Goal: Task Accomplishment & Management: Use online tool/utility

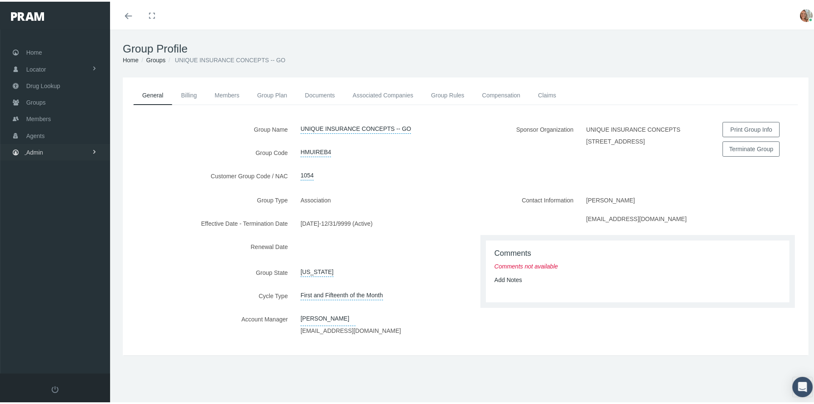
click at [31, 149] on span "Admin" at bounding box center [34, 151] width 17 height 16
click at [61, 258] on span "Companies" at bounding box center [50, 263] width 30 height 14
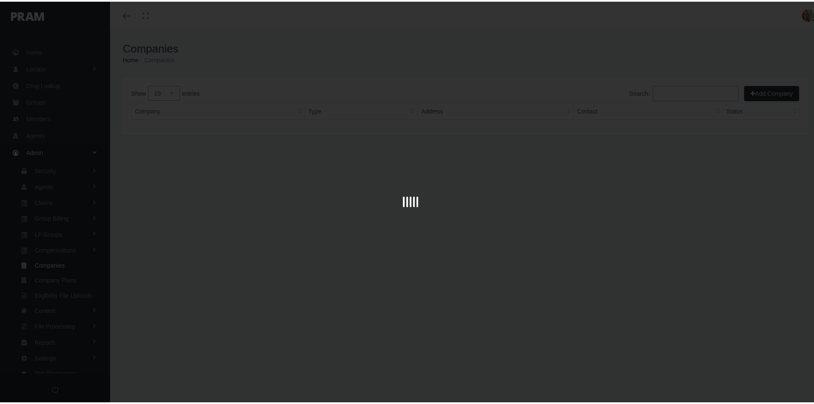
scroll to position [3, 0]
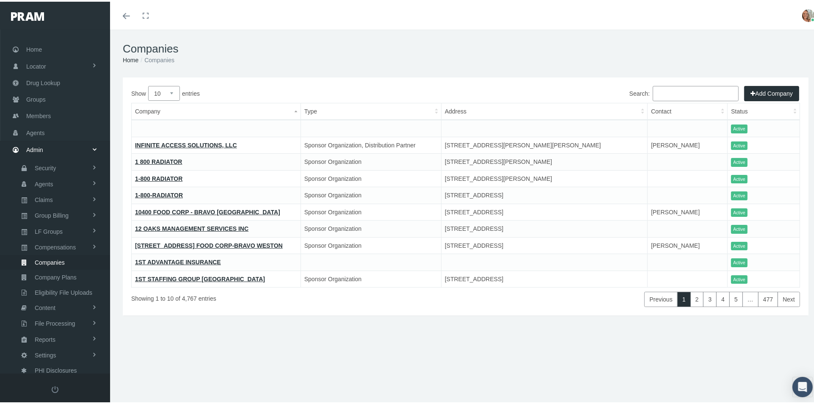
click at [653, 95] on input "Search:" at bounding box center [696, 91] width 86 height 15
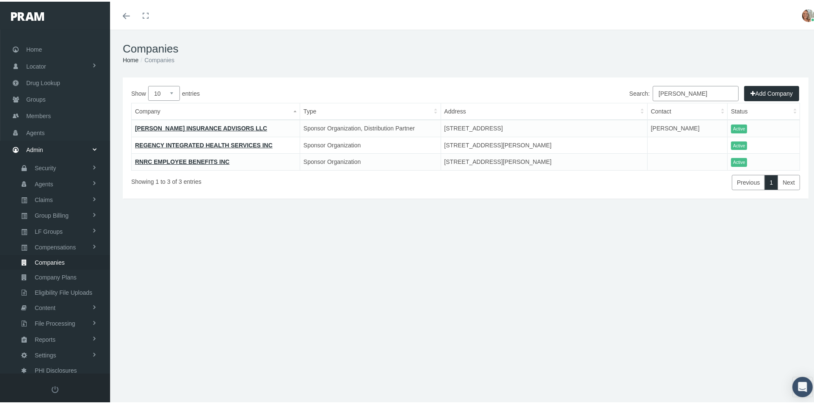
type input "[PERSON_NAME]"
click at [234, 127] on link "[PERSON_NAME] INSURANCE ADVISORS LLC" at bounding box center [201, 126] width 132 height 7
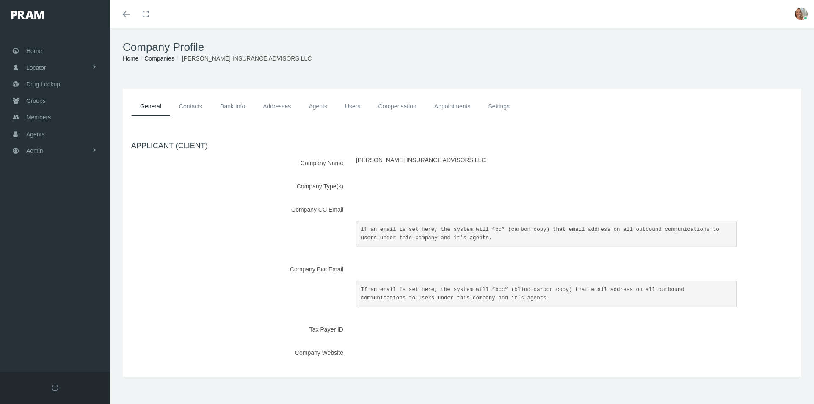
checkbox input "true"
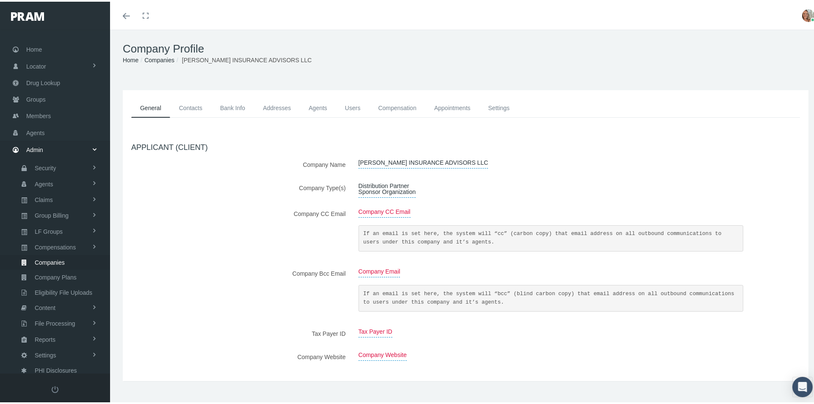
click at [194, 105] on link "Contacts" at bounding box center [190, 106] width 41 height 19
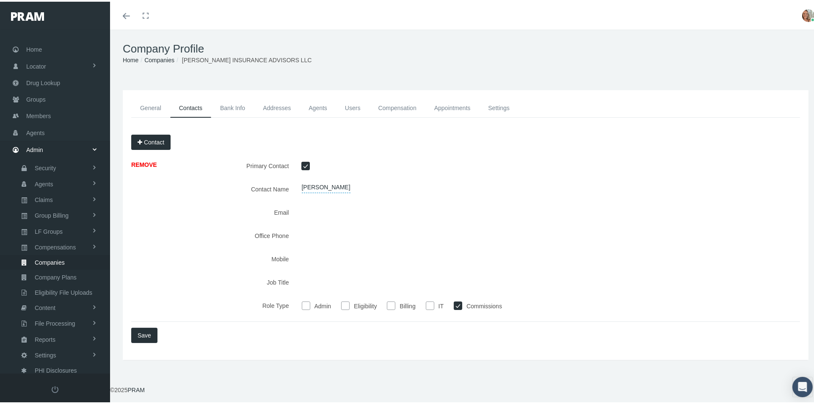
click at [312, 109] on link "Agents" at bounding box center [318, 106] width 36 height 19
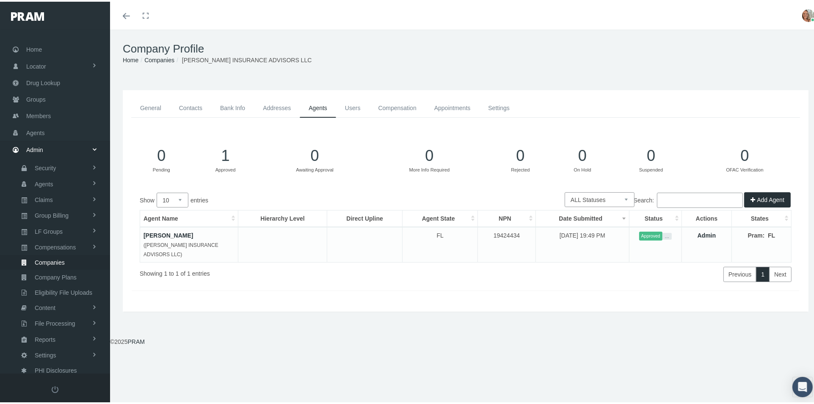
click at [354, 108] on link "Users" at bounding box center [352, 106] width 33 height 19
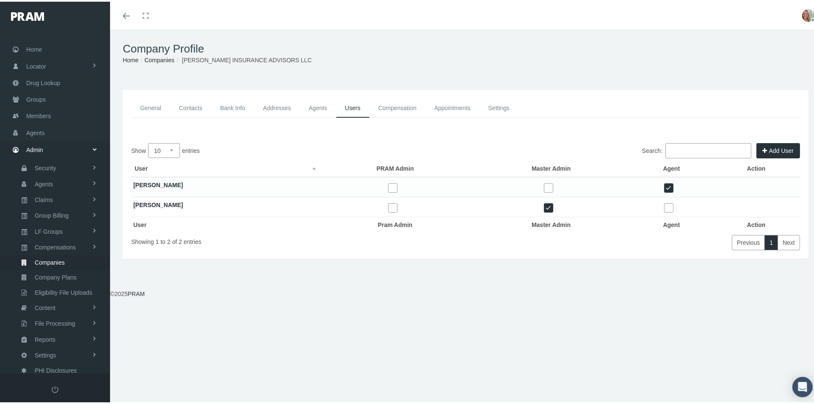
click at [405, 108] on link "Compensation" at bounding box center [398, 106] width 56 height 19
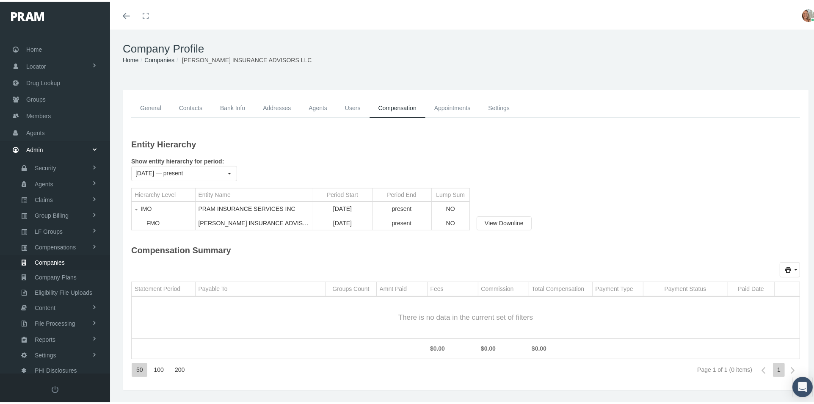
click at [444, 105] on link "Appointments" at bounding box center [453, 106] width 54 height 19
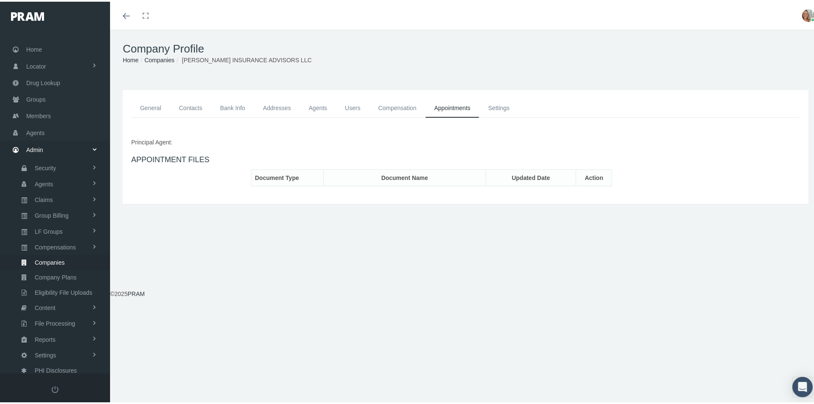
click at [490, 108] on link "Settings" at bounding box center [498, 106] width 39 height 19
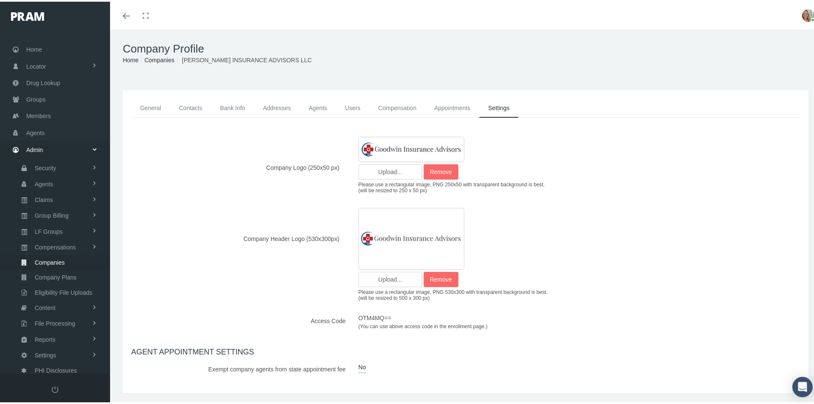
click at [158, 104] on link "General" at bounding box center [150, 106] width 39 height 19
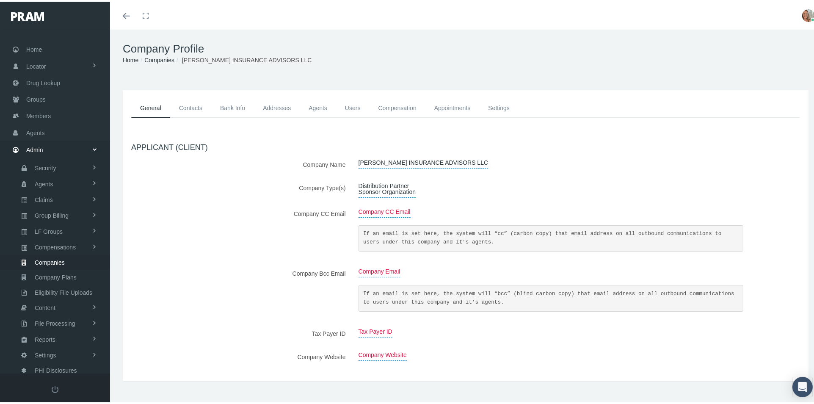
click at [187, 106] on link "Contacts" at bounding box center [190, 106] width 41 height 19
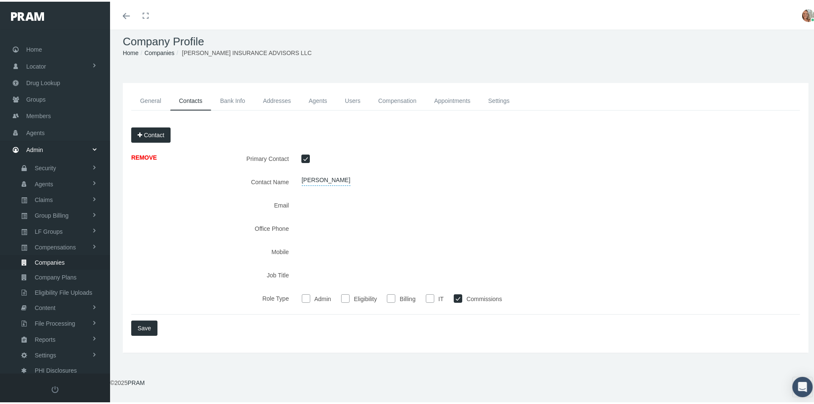
scroll to position [9, 0]
click at [383, 207] on div at bounding box center [523, 201] width 454 height 15
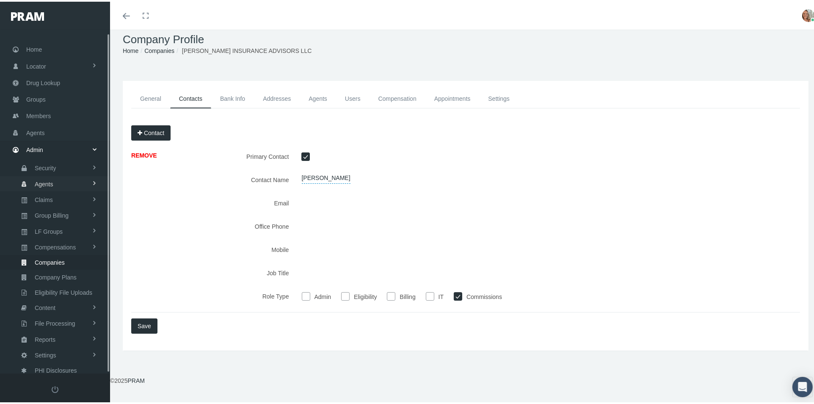
click at [74, 177] on link "Agents" at bounding box center [55, 181] width 110 height 15
click at [75, 163] on link "Security" at bounding box center [55, 166] width 110 height 15
click at [67, 209] on link "User Lookup" at bounding box center [55, 213] width 110 height 15
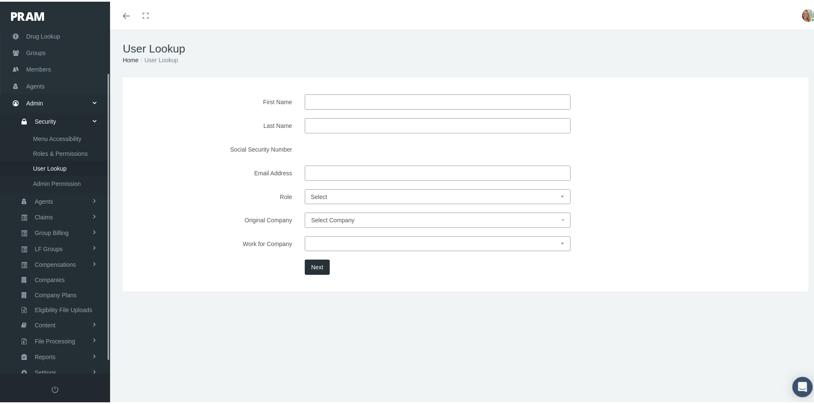
scroll to position [66, 0]
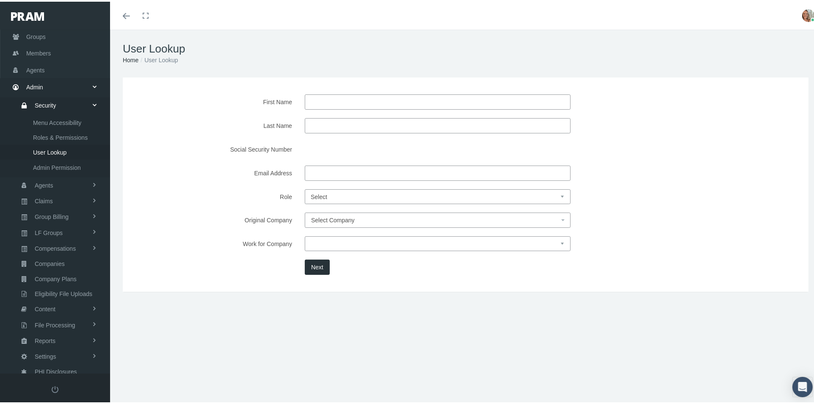
click at [310, 100] on input "First Name" at bounding box center [438, 100] width 266 height 15
type input "scott"
type input "[PERSON_NAME]"
click at [313, 268] on button "Next" at bounding box center [317, 265] width 25 height 15
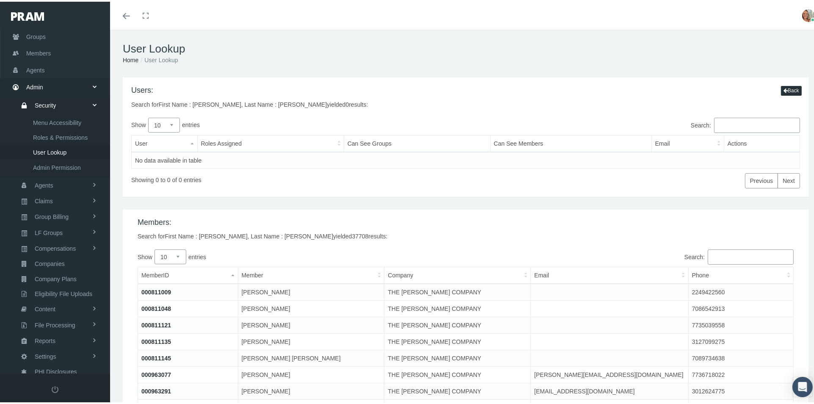
click at [125, 14] on icon "Toggle menubar" at bounding box center [126, 14] width 7 height 5
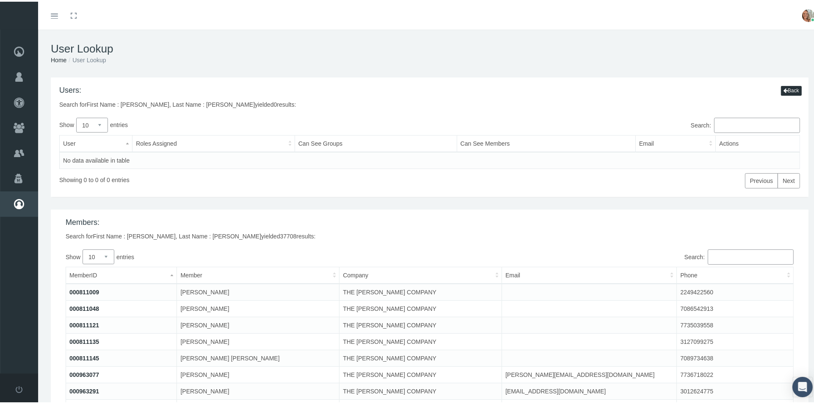
click at [723, 124] on input "Search:" at bounding box center [757, 123] width 86 height 15
type input "jon goodwin"
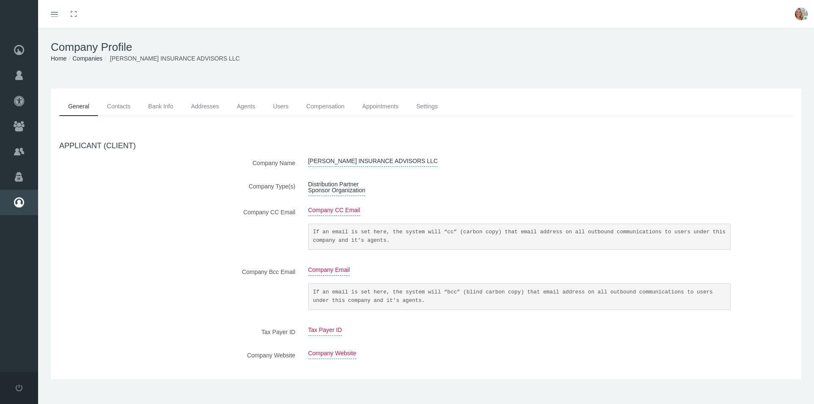
scroll to position [9, 0]
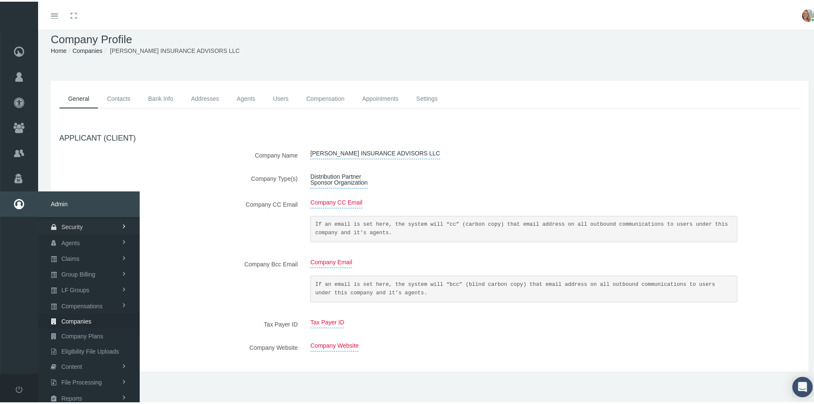
click at [67, 218] on span "Security" at bounding box center [72, 225] width 22 height 14
click at [80, 269] on span "User Lookup" at bounding box center [67, 272] width 33 height 14
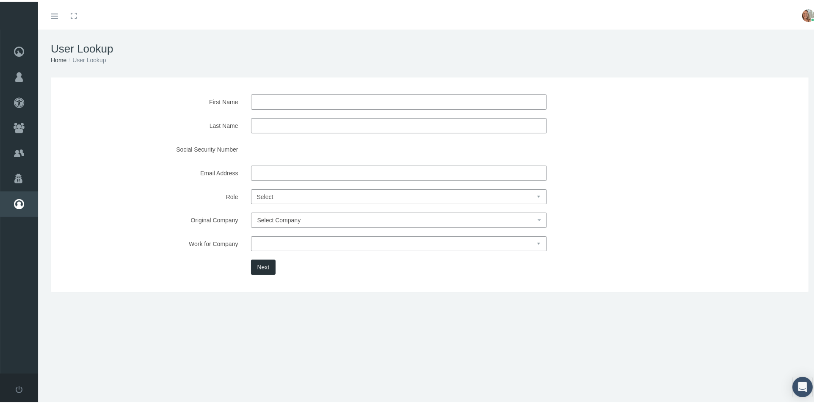
click at [297, 97] on input "First Name" at bounding box center [399, 100] width 296 height 15
type input "Jon"
type input "Goodwin"
click at [263, 263] on button "Next" at bounding box center [263, 265] width 25 height 15
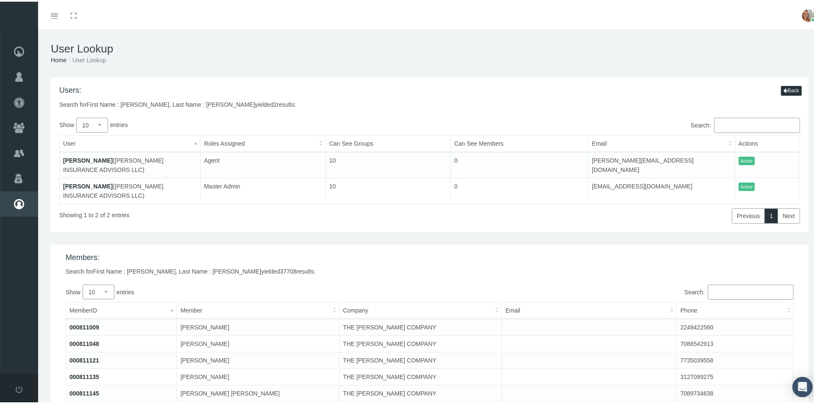
click at [75, 160] on link "[PERSON_NAME]" at bounding box center [88, 158] width 50 height 7
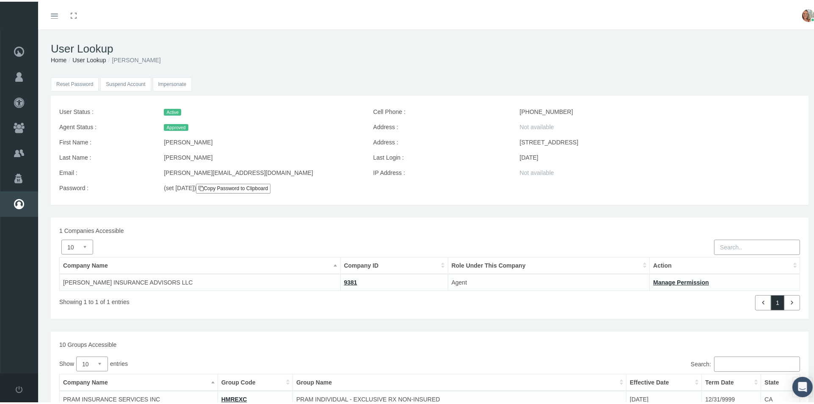
click at [177, 80] on input "Impersonate" at bounding box center [172, 83] width 39 height 14
